Goal: Information Seeking & Learning: Find specific fact

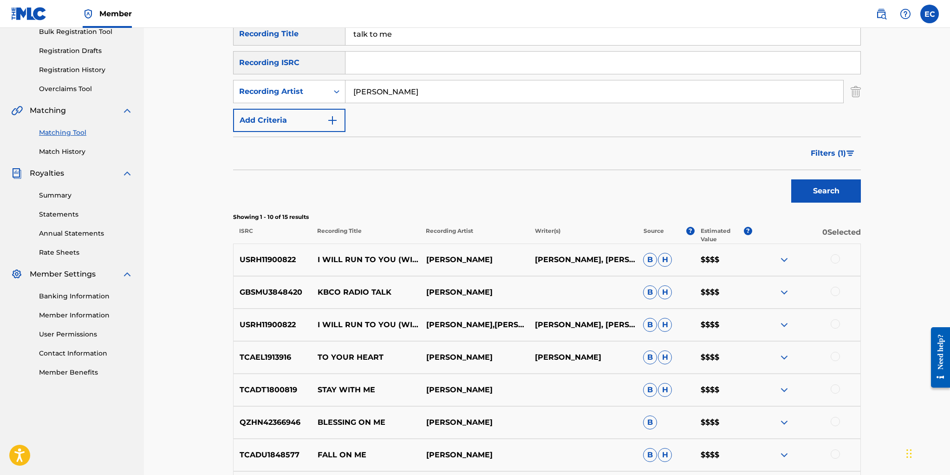
click at [99, 71] on link "Registration History" at bounding box center [86, 70] width 94 height 10
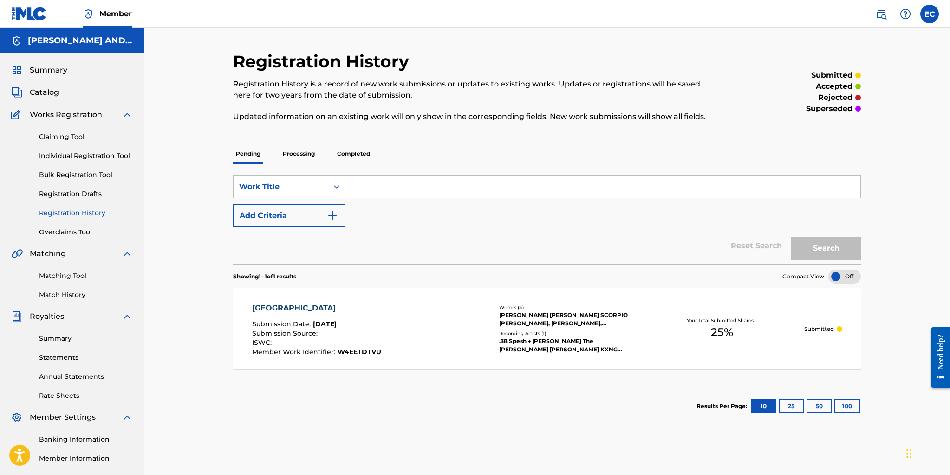
click at [360, 151] on p "Completed" at bounding box center [353, 154] width 39 height 20
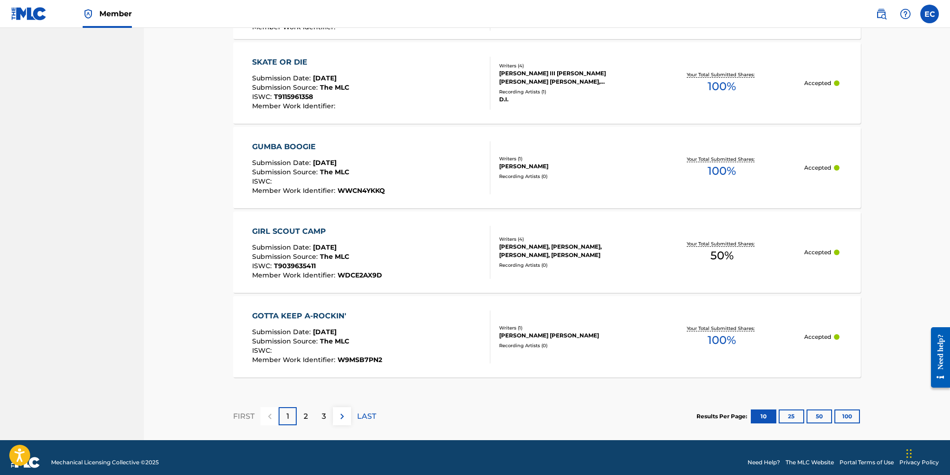
scroll to position [800, 0]
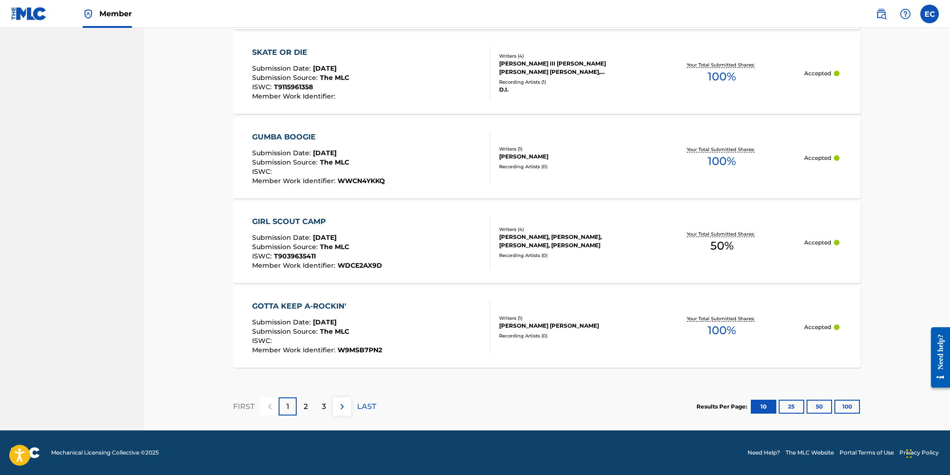
click at [845, 405] on button "100" at bounding box center [847, 406] width 26 height 14
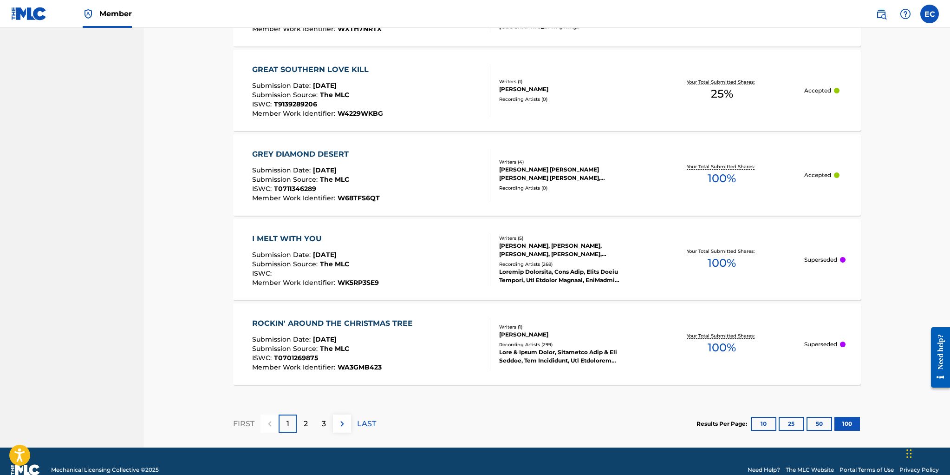
scroll to position [8406, 0]
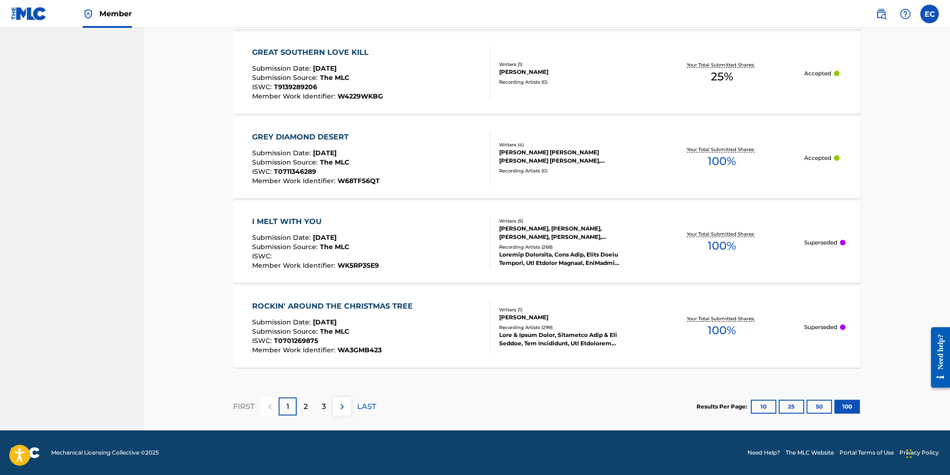
click at [342, 404] on img at bounding box center [342, 406] width 11 height 11
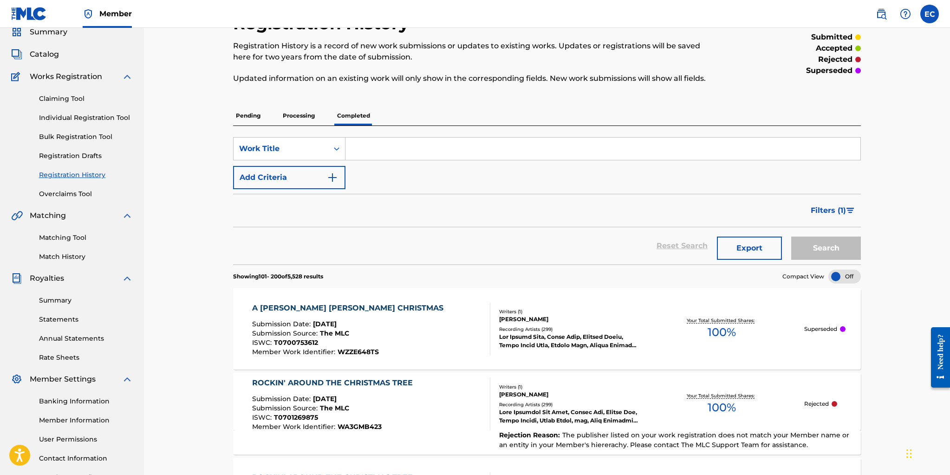
scroll to position [0, 0]
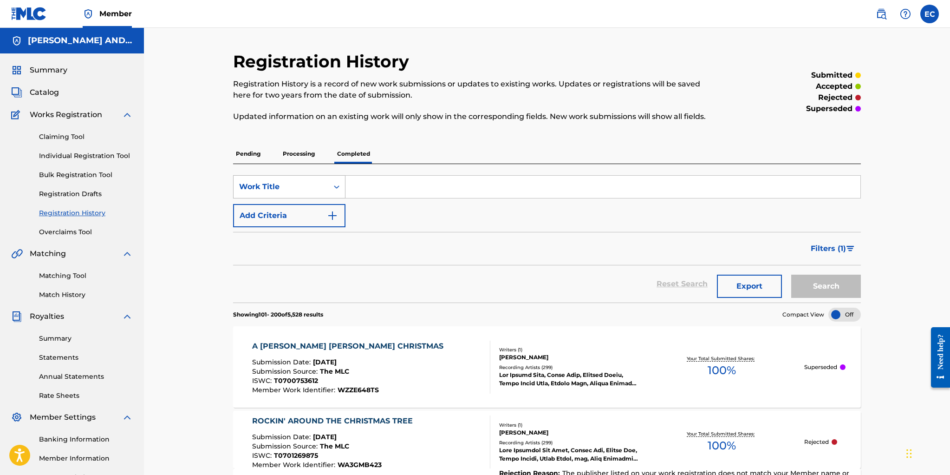
click at [297, 181] on div "Work Title" at bounding box center [281, 186] width 84 height 11
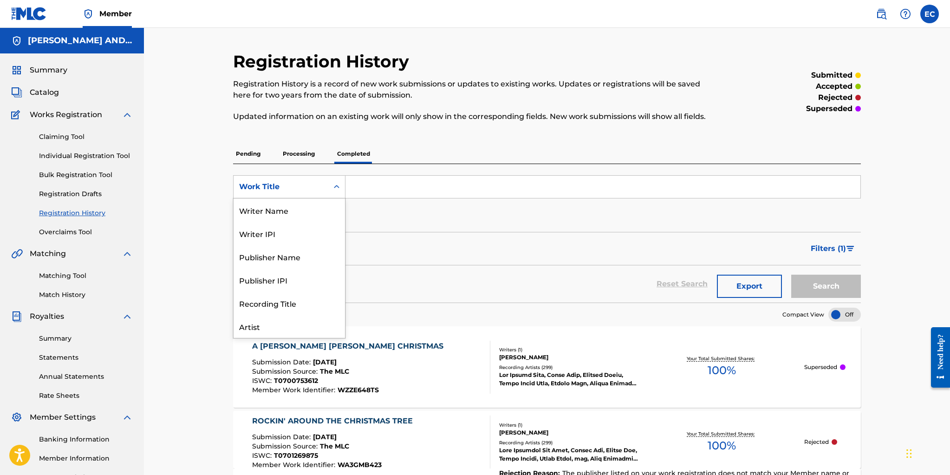
scroll to position [46, 0]
click at [302, 278] on div "Artist" at bounding box center [289, 279] width 111 height 23
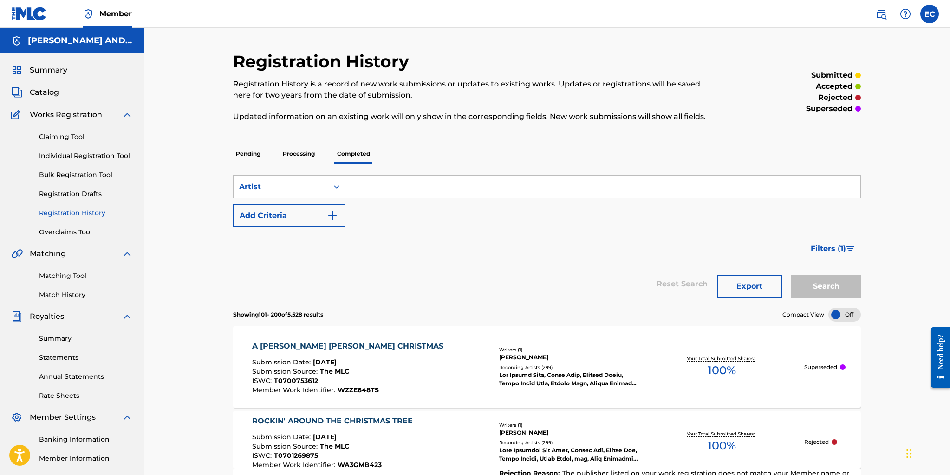
click at [367, 187] on input "Search Form" at bounding box center [602, 187] width 515 height 22
type input "wipers"
click at [791, 274] on button "Search" at bounding box center [826, 285] width 70 height 23
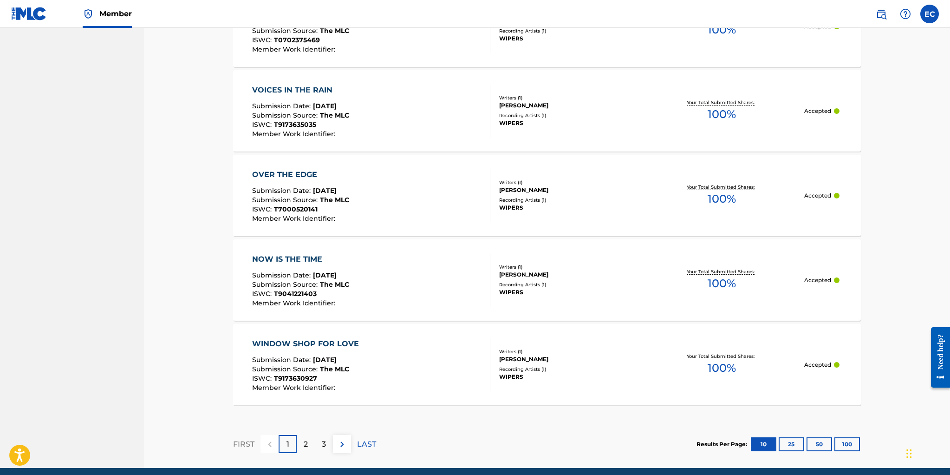
scroll to position [765, 0]
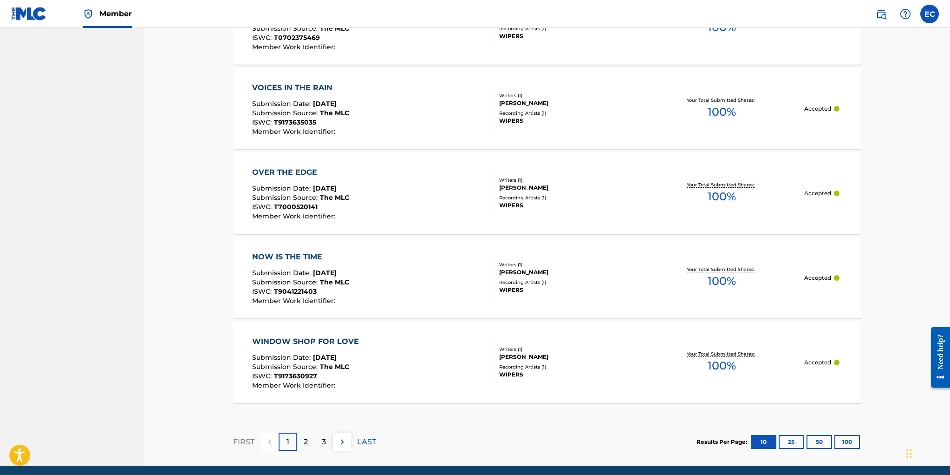
click at [342, 438] on img at bounding box center [342, 441] width 11 height 11
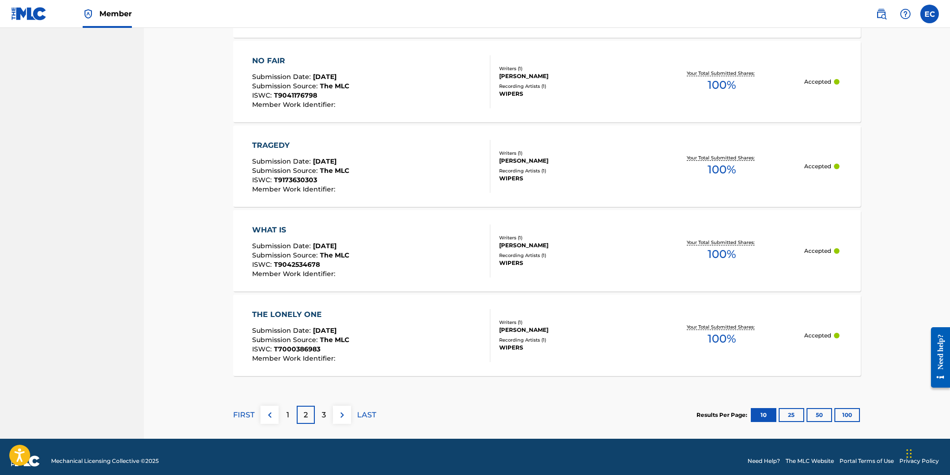
scroll to position [794, 0]
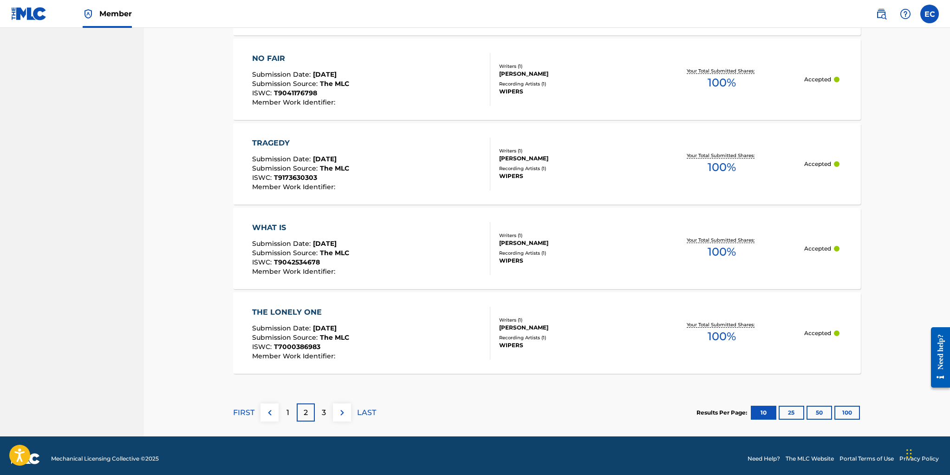
click at [340, 409] on img at bounding box center [342, 412] width 11 height 11
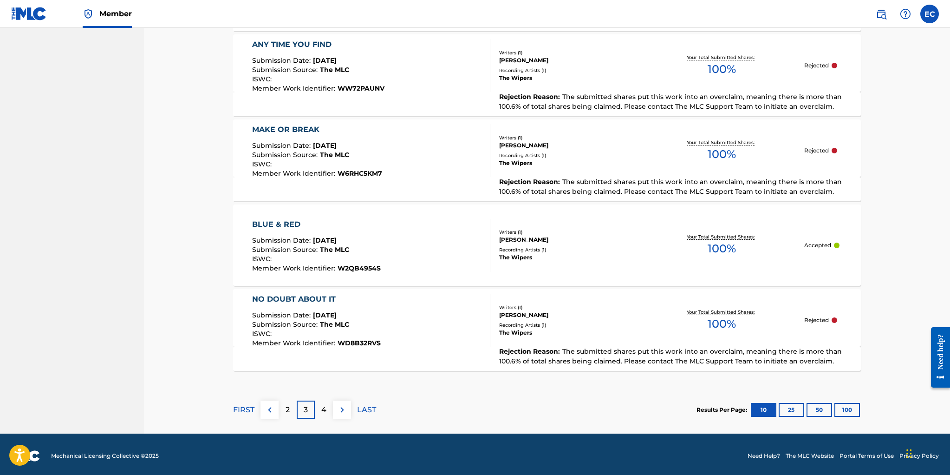
scroll to position [804, 0]
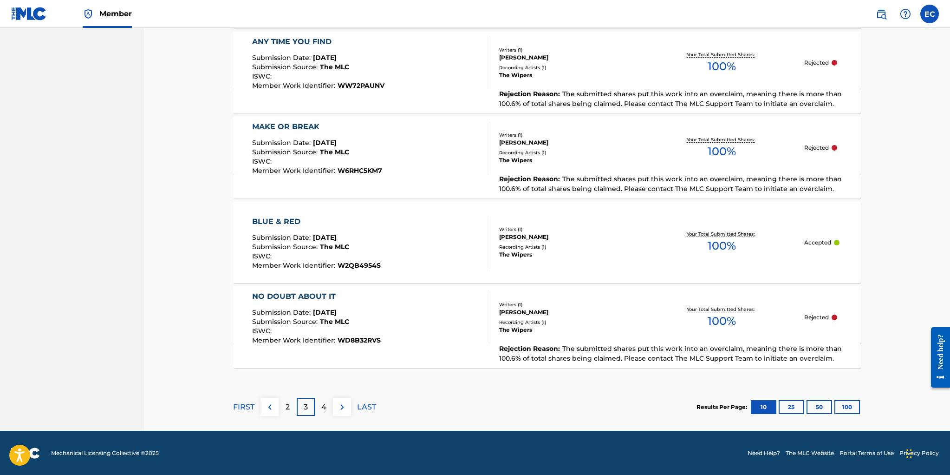
click at [325, 410] on p "4" at bounding box center [323, 406] width 5 height 11
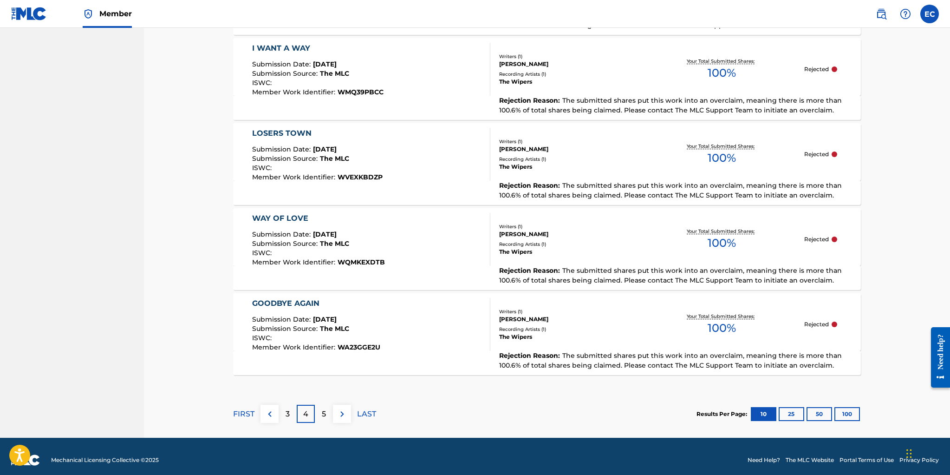
scroll to position [805, 0]
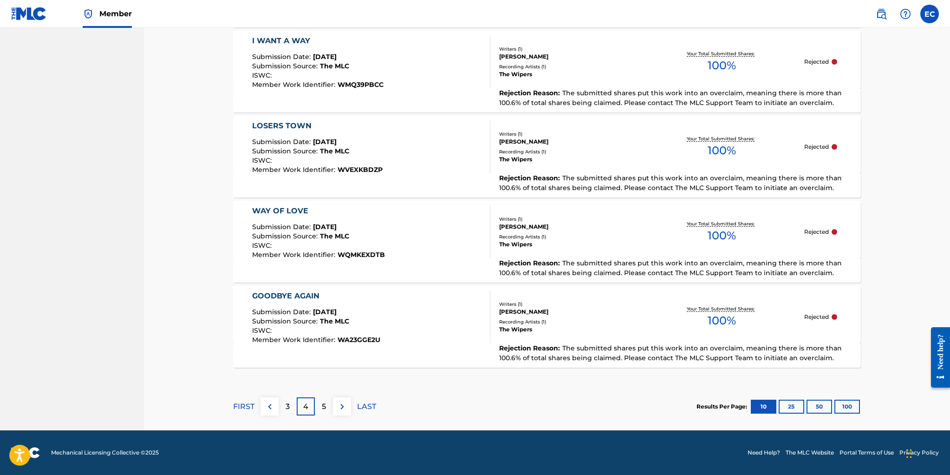
click at [323, 401] on p "5" at bounding box center [324, 406] width 4 height 11
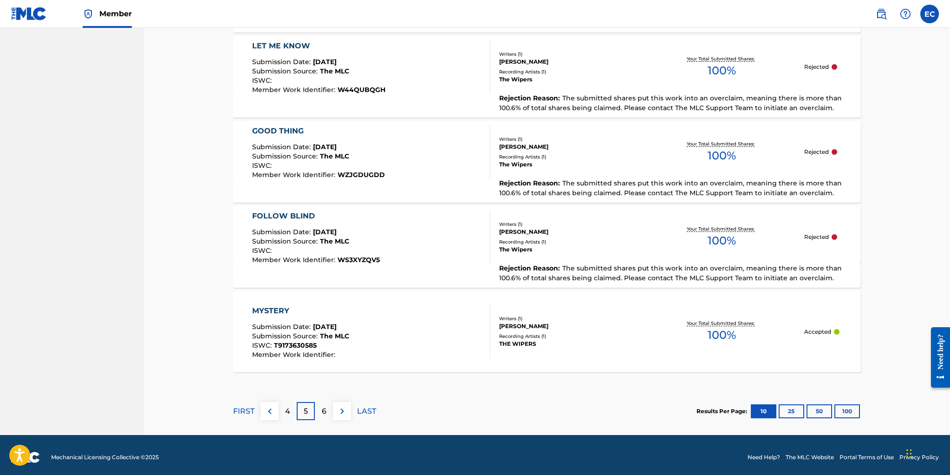
scroll to position [802, 0]
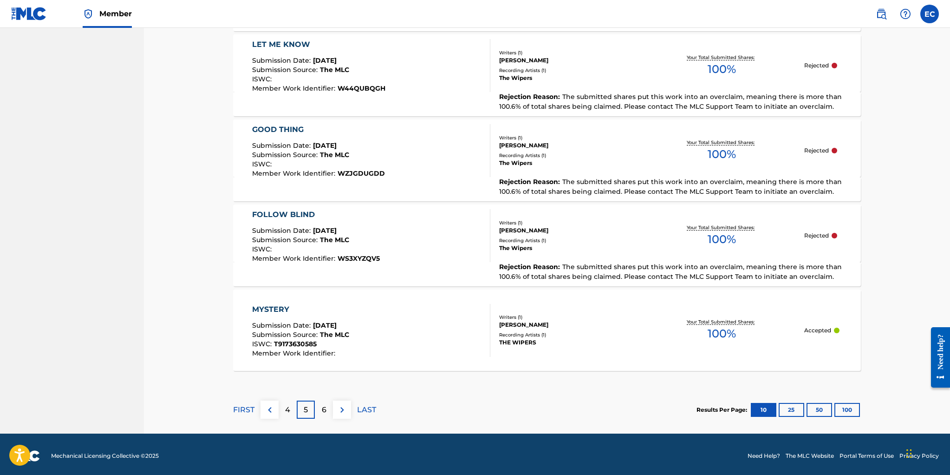
click at [322, 406] on p "6" at bounding box center [324, 409] width 5 height 11
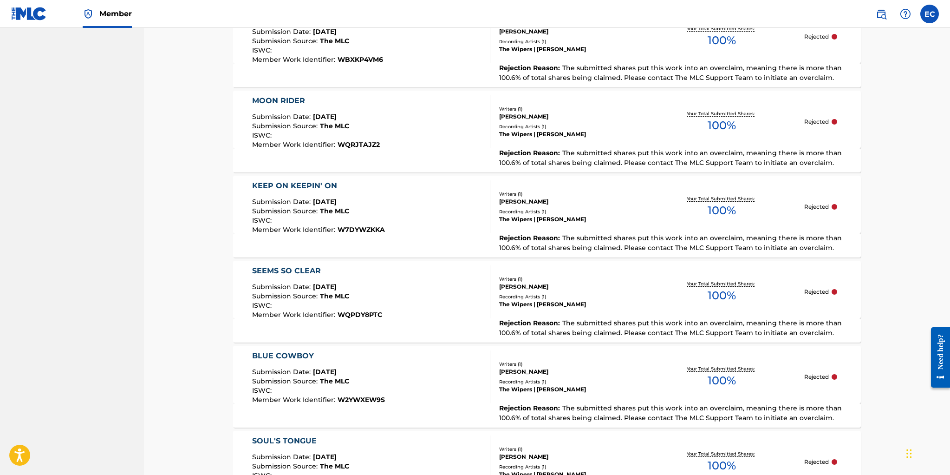
scroll to position [804, 0]
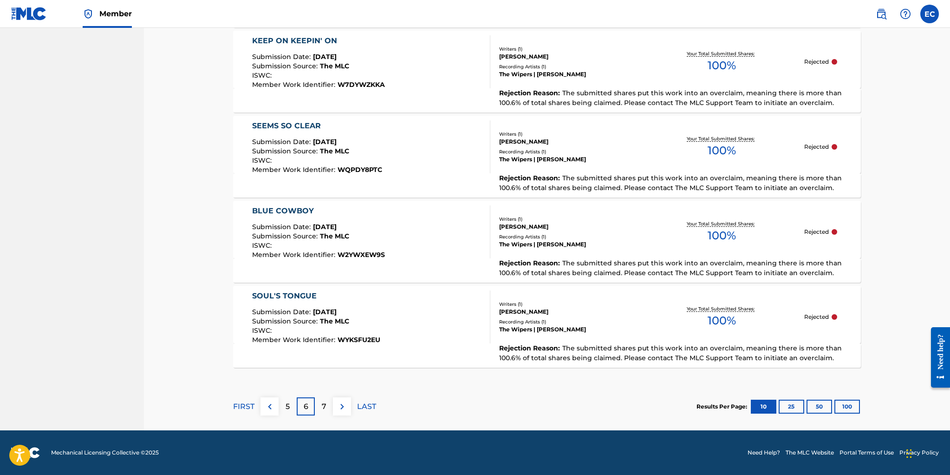
click at [343, 404] on img at bounding box center [342, 406] width 11 height 11
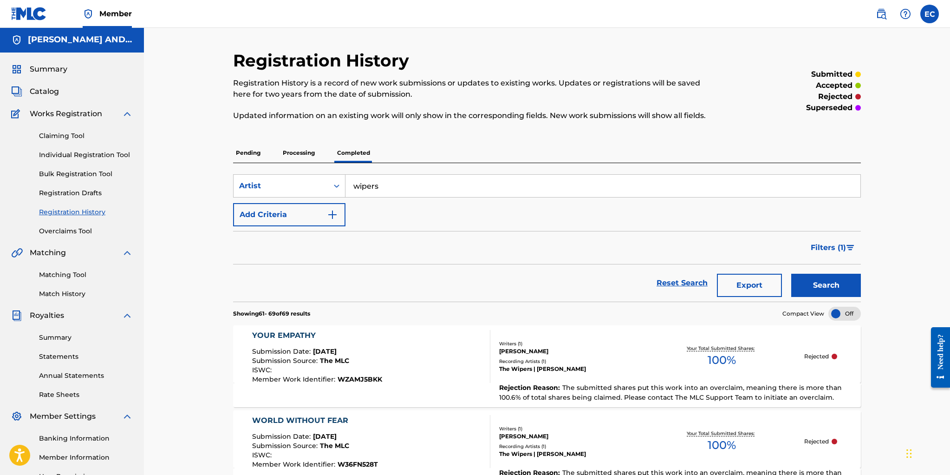
scroll to position [0, 0]
click at [561, 187] on input "wipers" at bounding box center [602, 187] width 515 height 22
click at [791, 274] on button "Search" at bounding box center [826, 285] width 70 height 23
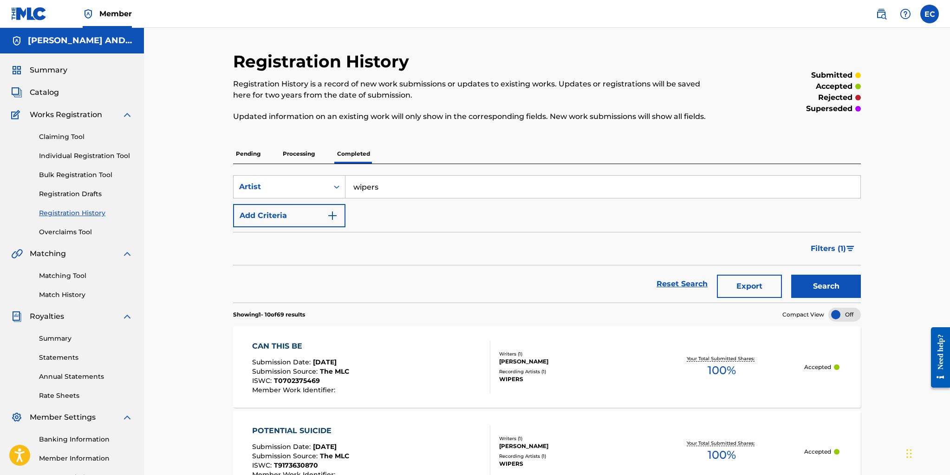
click at [295, 152] on p "Processing" at bounding box center [299, 154] width 38 height 20
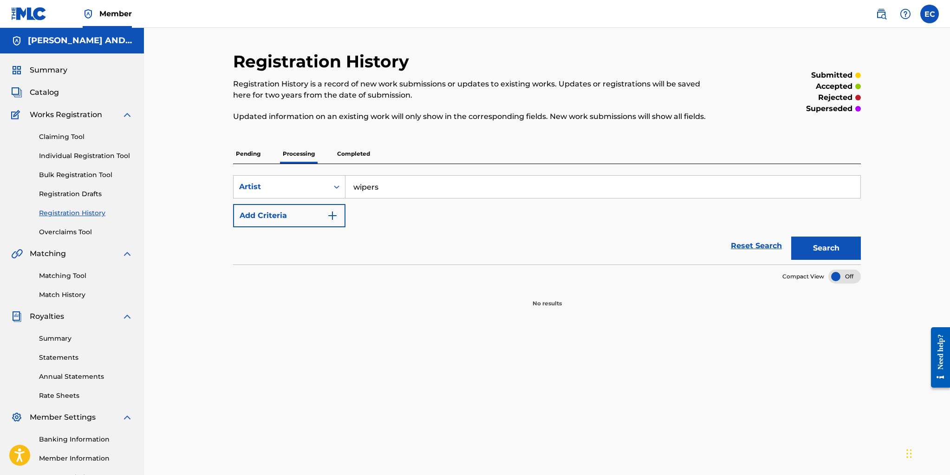
click at [250, 150] on p "Pending" at bounding box center [248, 154] width 30 height 20
click at [351, 152] on p "Completed" at bounding box center [353, 154] width 39 height 20
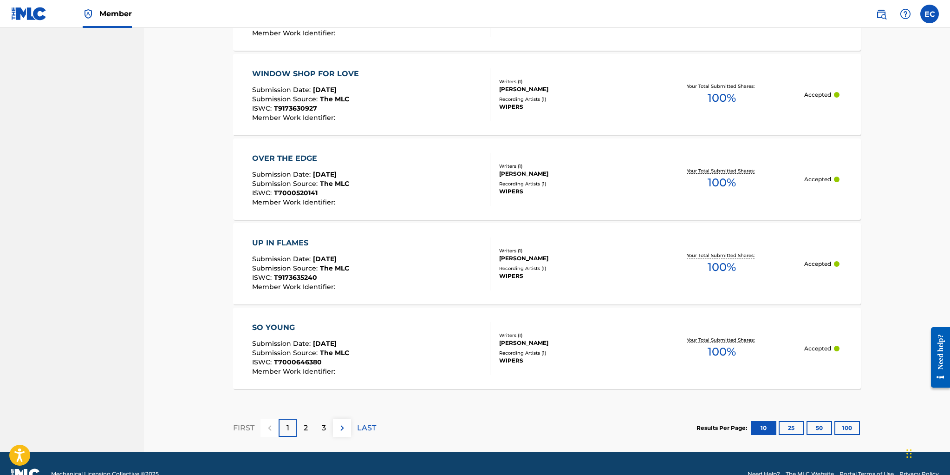
scroll to position [800, 0]
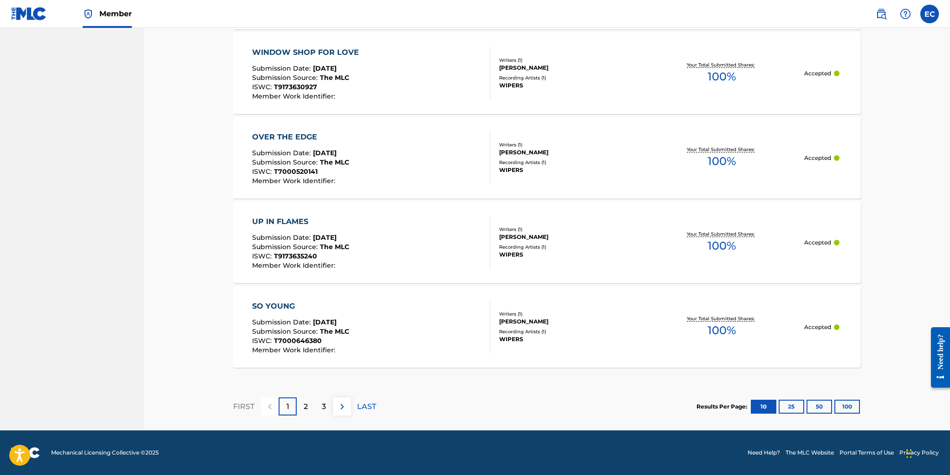
click at [850, 403] on button "100" at bounding box center [847, 406] width 26 height 14
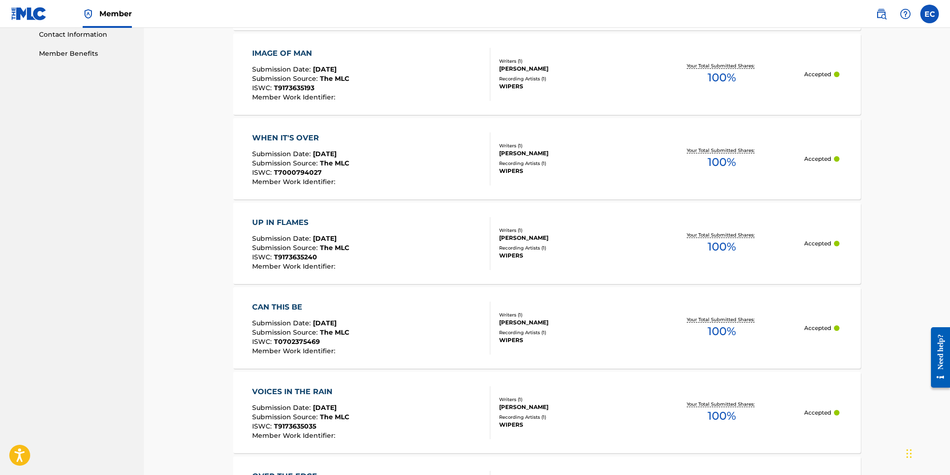
scroll to position [0, 0]
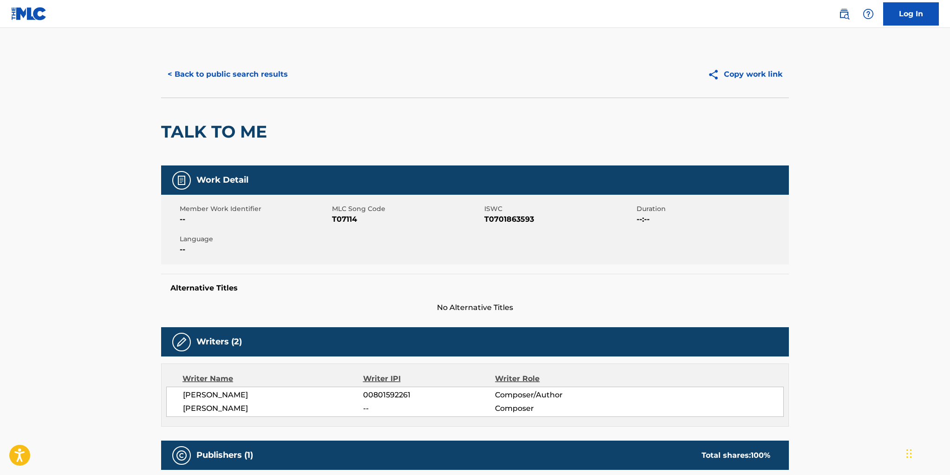
click at [229, 74] on button "< Back to public search results" at bounding box center [227, 74] width 133 height 23
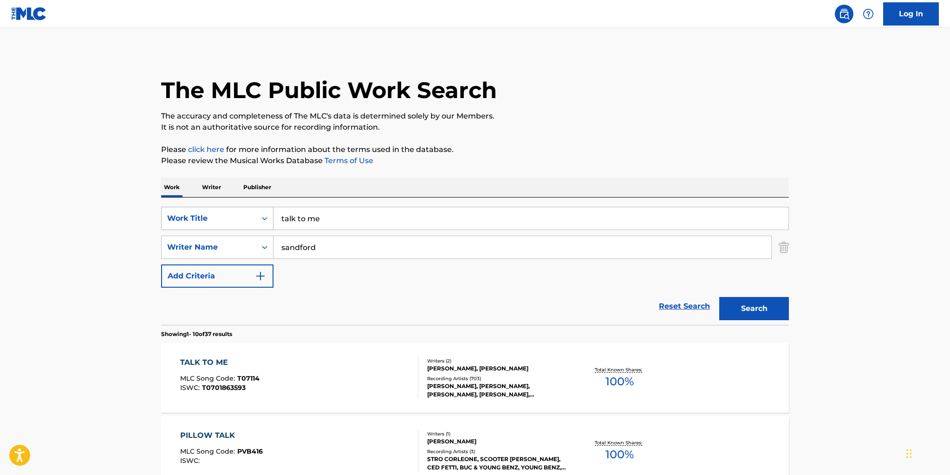
drag, startPoint x: 332, startPoint y: 217, endPoint x: 262, endPoint y: 211, distance: 70.4
click at [262, 211] on div "SearchWithCriteriacb05919a-c1f3-4dc0-8378-2eafd44aa817 Work Title talk to me" at bounding box center [475, 218] width 628 height 23
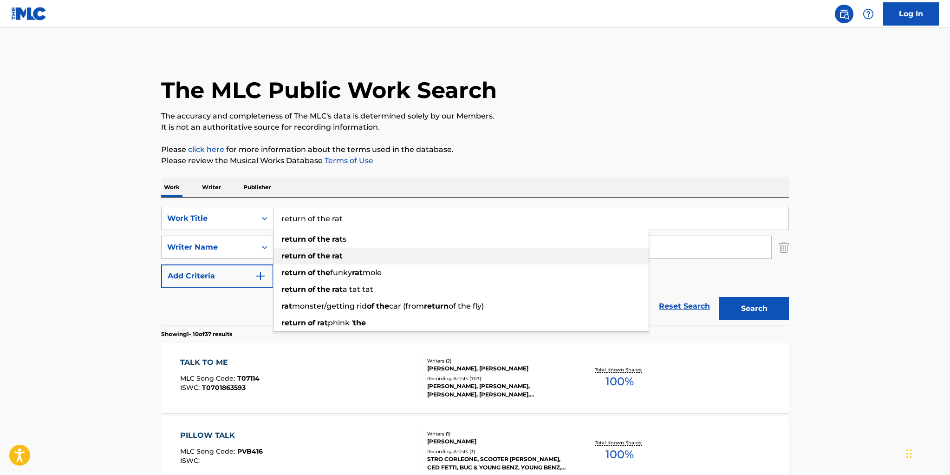
type input "return of the rat"
click at [315, 253] on span "Search Form" at bounding box center [316, 255] width 2 height 9
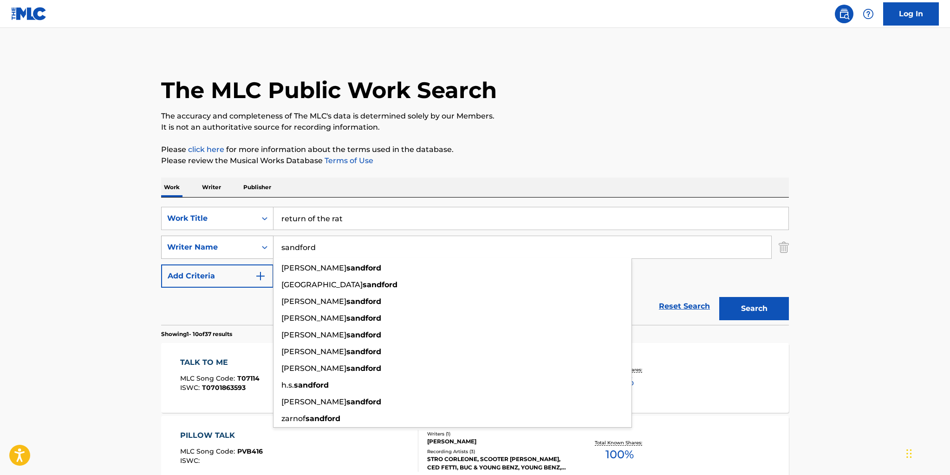
drag, startPoint x: 319, startPoint y: 248, endPoint x: 273, endPoint y: 246, distance: 46.0
click at [273, 246] on div "SearchWithCriteriadc6c44d5-3b61-4682-af39-b4d9f3cb3f98 Writer Name sandford but…" at bounding box center [475, 246] width 628 height 23
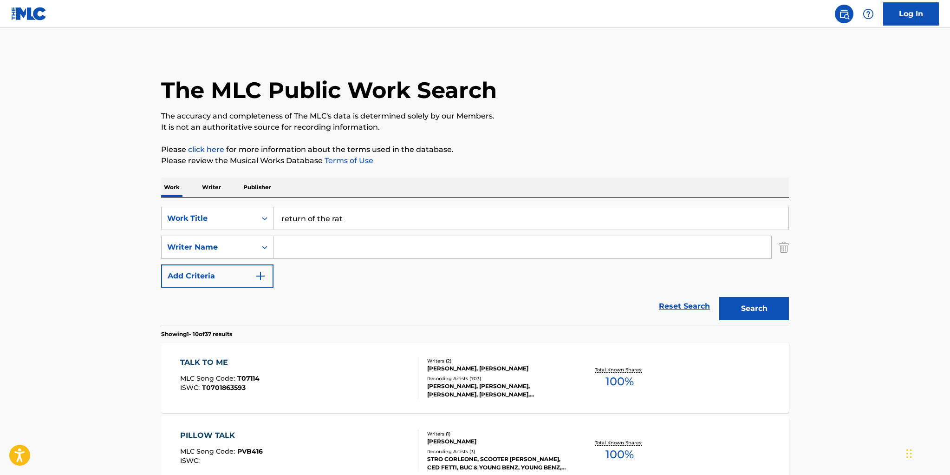
click at [738, 306] on button "Search" at bounding box center [754, 308] width 70 height 23
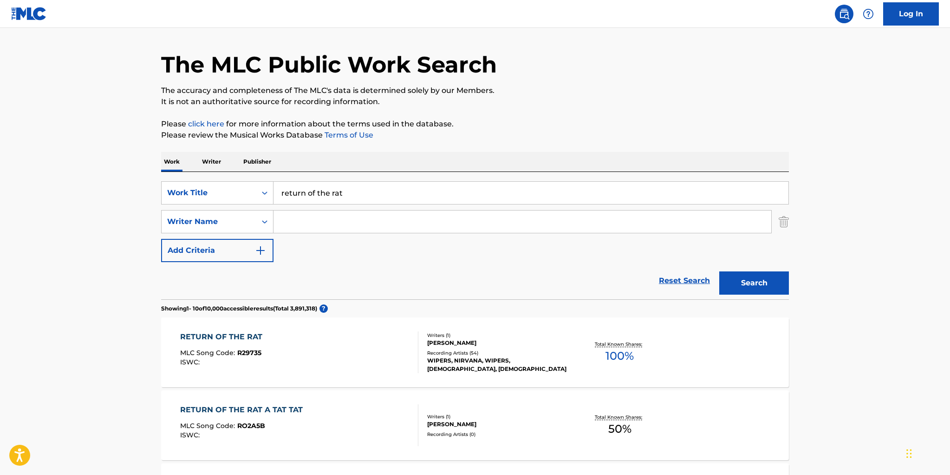
click at [512, 351] on div "Recording Artists ( 54 )" at bounding box center [497, 352] width 140 height 7
